Goal: Navigation & Orientation: Find specific page/section

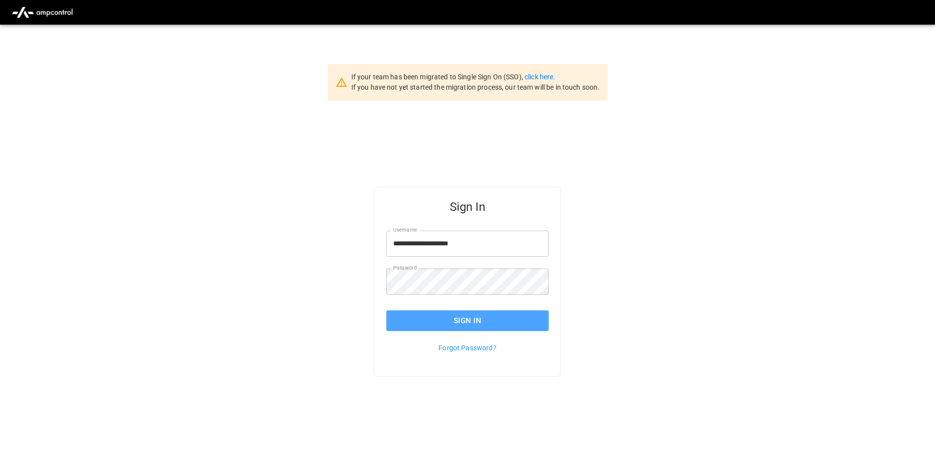
click at [439, 320] on button "Sign In" at bounding box center [467, 320] width 162 height 21
